Goal: Information Seeking & Learning: Find specific fact

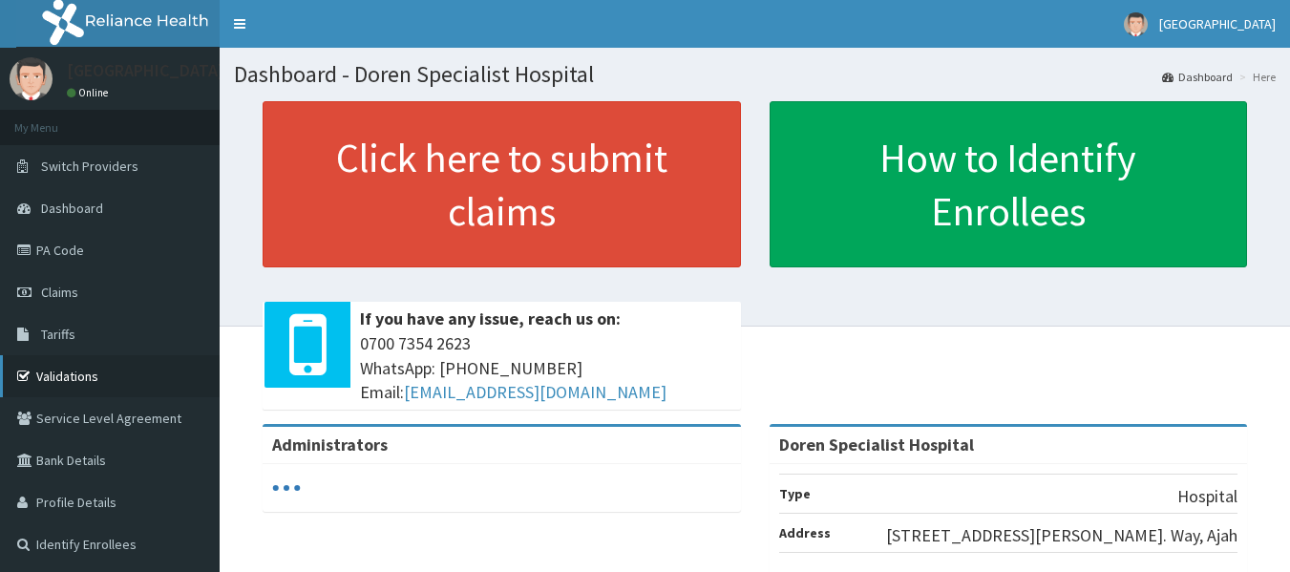
click at [68, 373] on link "Validations" at bounding box center [110, 376] width 220 height 42
click at [40, 344] on link "Tariffs" at bounding box center [110, 334] width 220 height 42
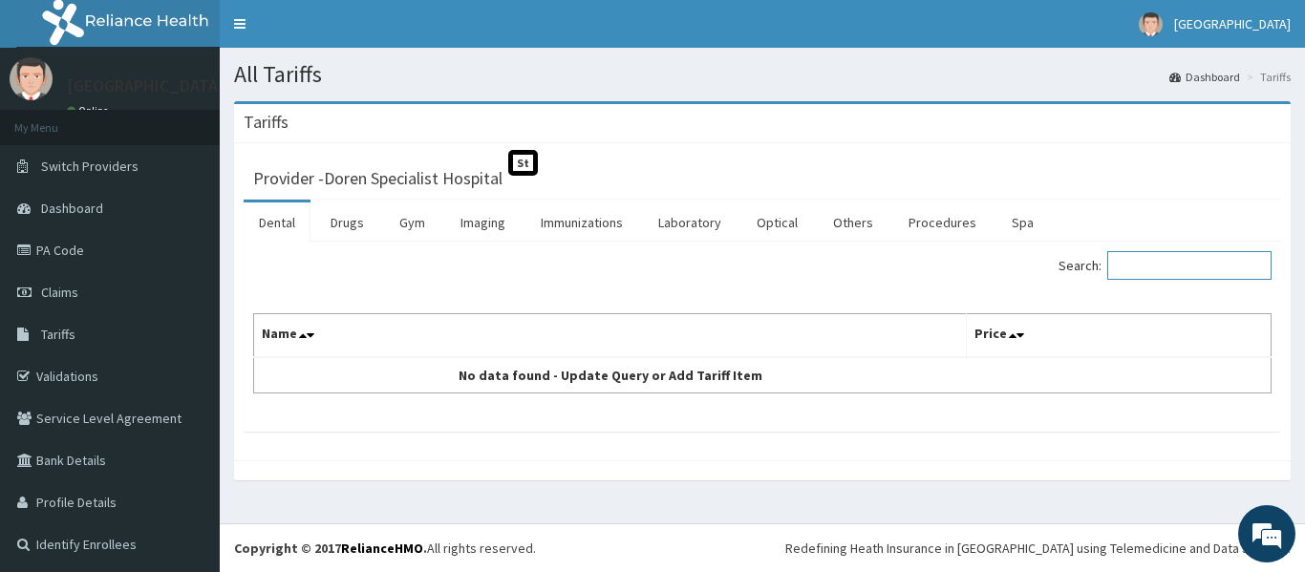
click at [1164, 261] on input "Search:" at bounding box center [1189, 265] width 164 height 29
type input "physio"
click at [905, 217] on link "Procedures" at bounding box center [942, 222] width 98 height 40
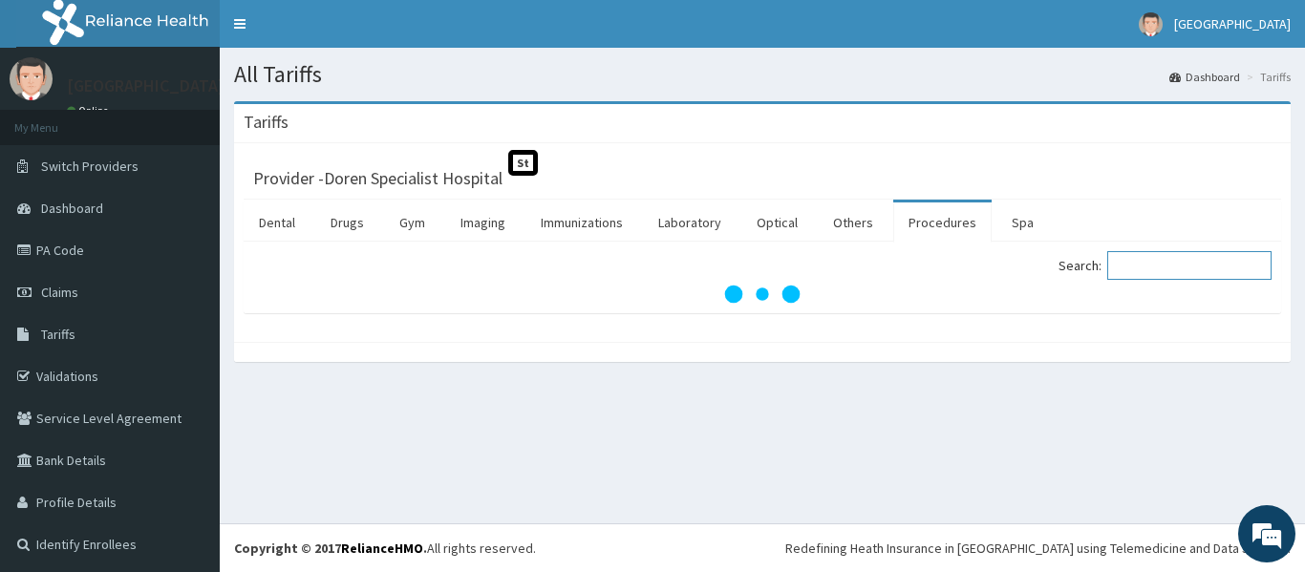
click at [1201, 265] on input "Search:" at bounding box center [1189, 265] width 164 height 29
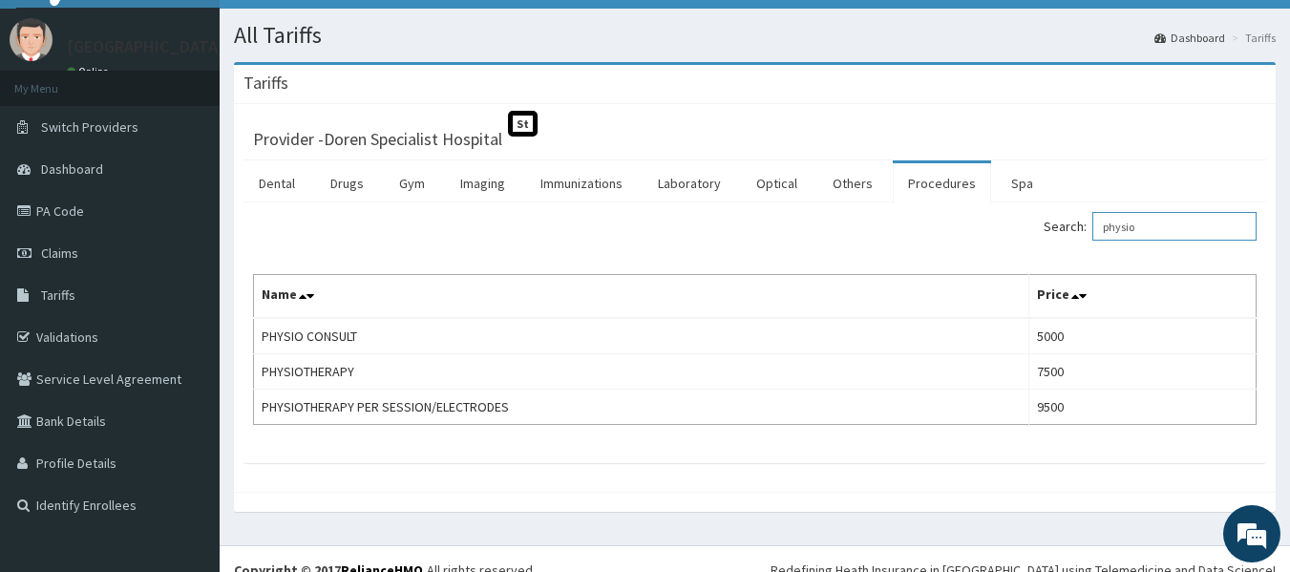
scroll to position [61, 0]
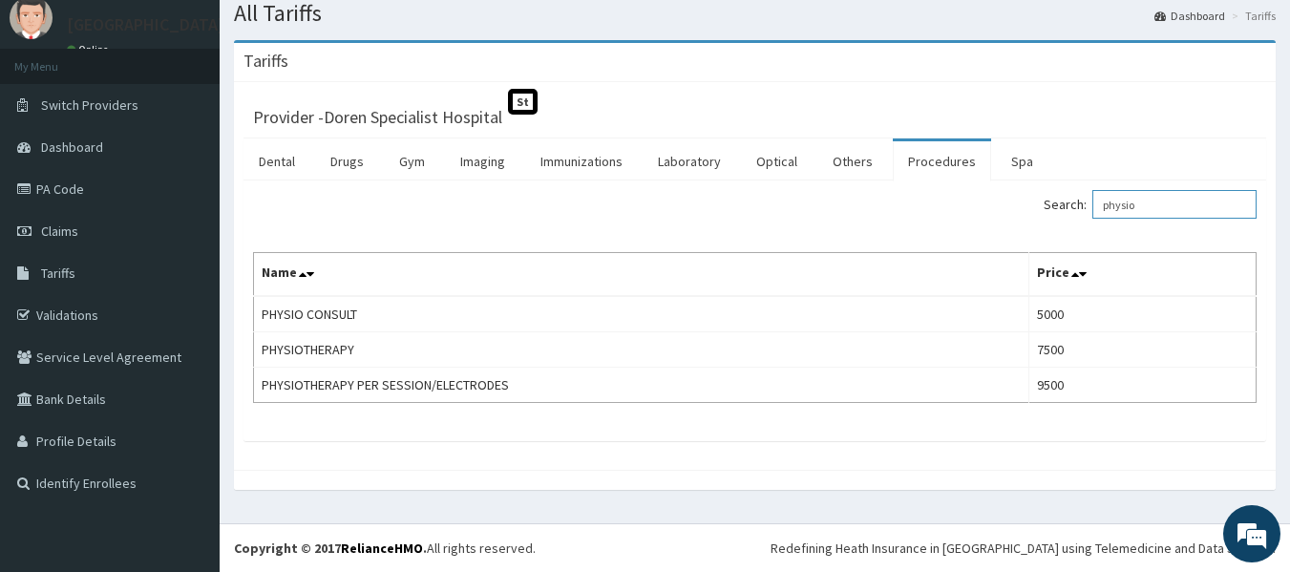
type input "physio"
